Goal: Use online tool/utility: Utilize a website feature to perform a specific function

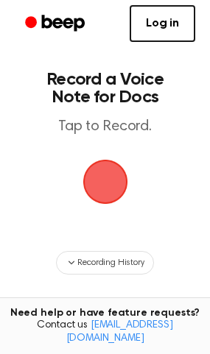
click at [105, 185] on span "button" at bounding box center [105, 181] width 59 height 59
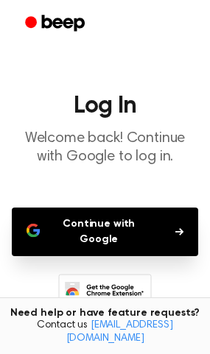
click at [77, 214] on button "Continue with Google" at bounding box center [105, 232] width 186 height 49
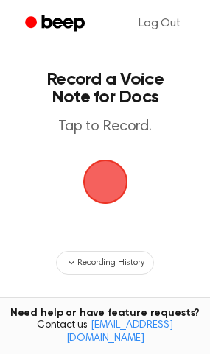
click at [91, 164] on span "button" at bounding box center [105, 182] width 60 height 60
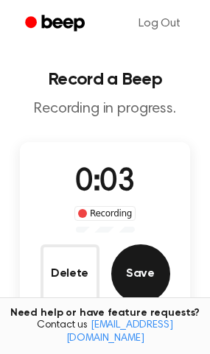
click at [148, 274] on button "Save" at bounding box center [140, 274] width 59 height 59
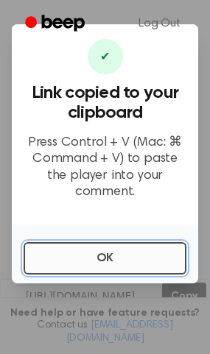
click at [86, 245] on button "OK" at bounding box center [105, 258] width 163 height 32
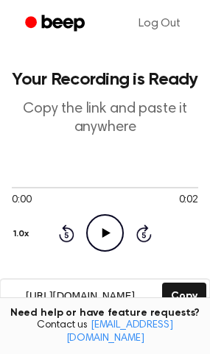
click at [108, 223] on icon "Play Audio" at bounding box center [105, 233] width 38 height 38
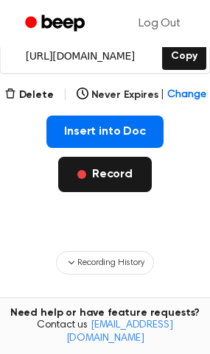
scroll to position [267, 0]
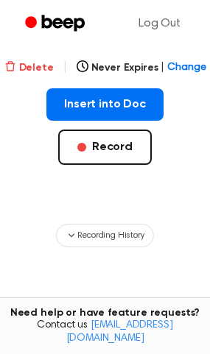
click at [32, 62] on button "Delete" at bounding box center [28, 67] width 49 height 15
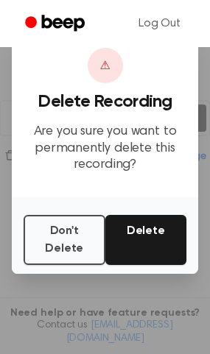
scroll to position [177, 0]
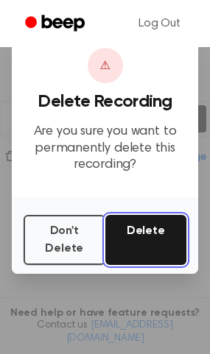
click at [144, 234] on button "Delete" at bounding box center [146, 240] width 82 height 50
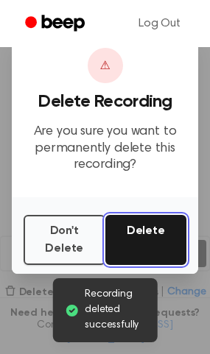
scroll to position [0, 0]
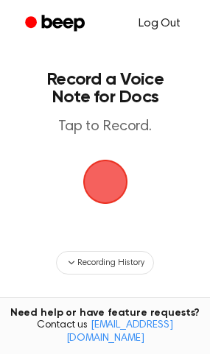
click at [161, 24] on link "Log Out" at bounding box center [159, 23] width 71 height 35
